Goal: Task Accomplishment & Management: Use online tool/utility

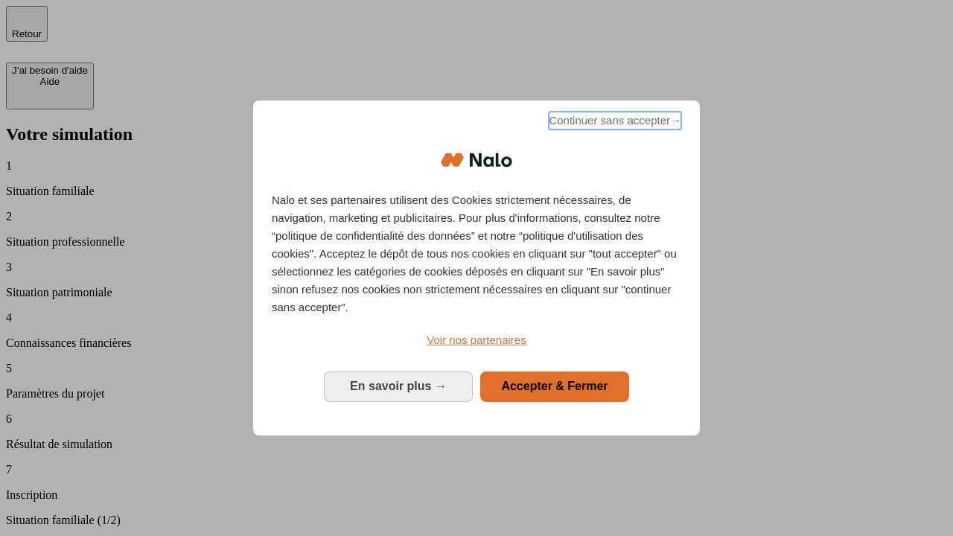
click at [614, 123] on span "Continuer sans accepter →" at bounding box center [615, 121] width 133 height 18
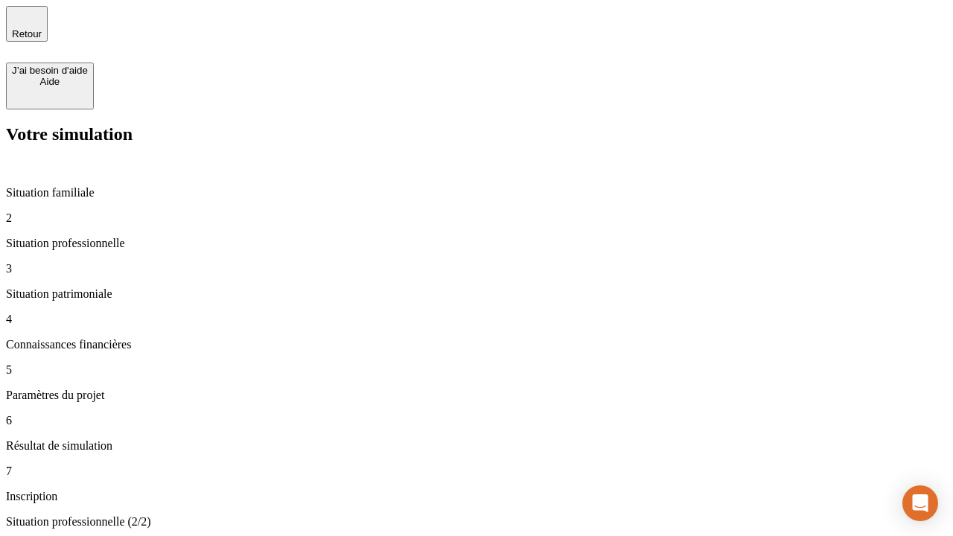
type input "30 000"
type input "0"
type input "1 000"
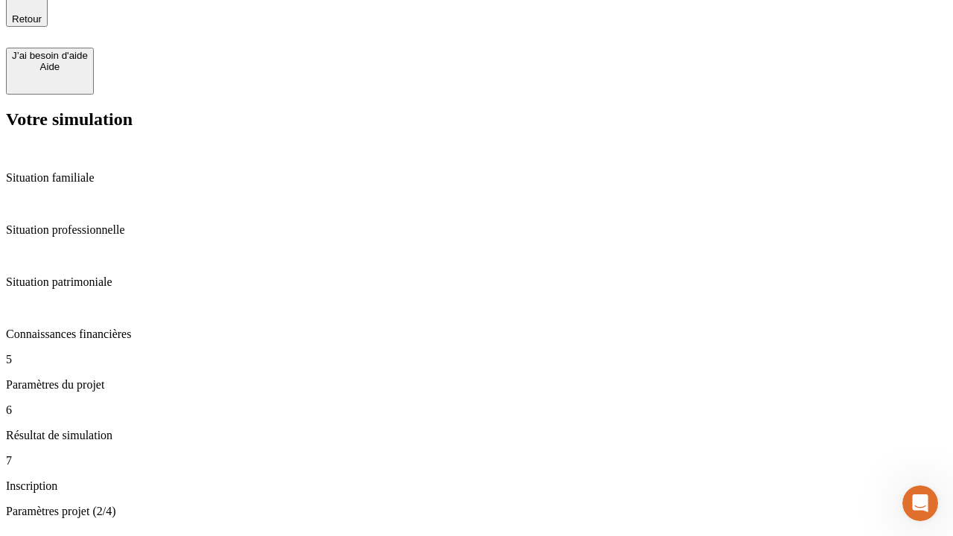
type input "40"
type input "200 000"
type input "640"
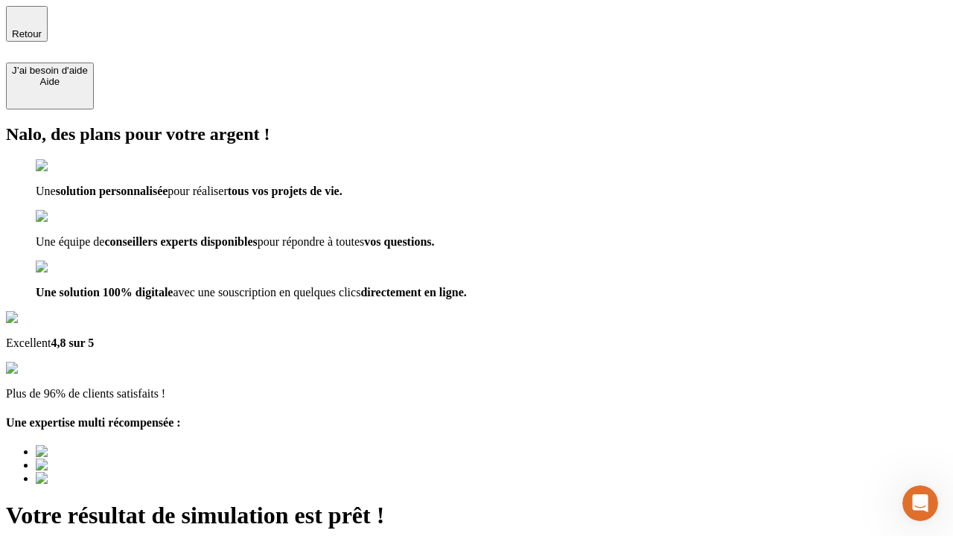
type input "[EMAIL_ADDRESS][DOMAIN_NAME]"
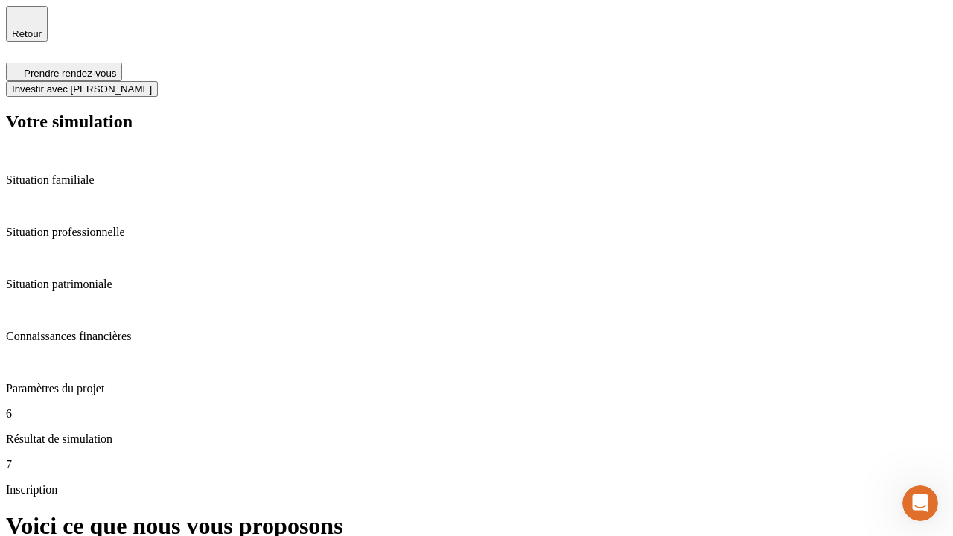
click at [152, 83] on span "Investir avec [PERSON_NAME]" at bounding box center [82, 88] width 140 height 11
